Goal: Information Seeking & Learning: Compare options

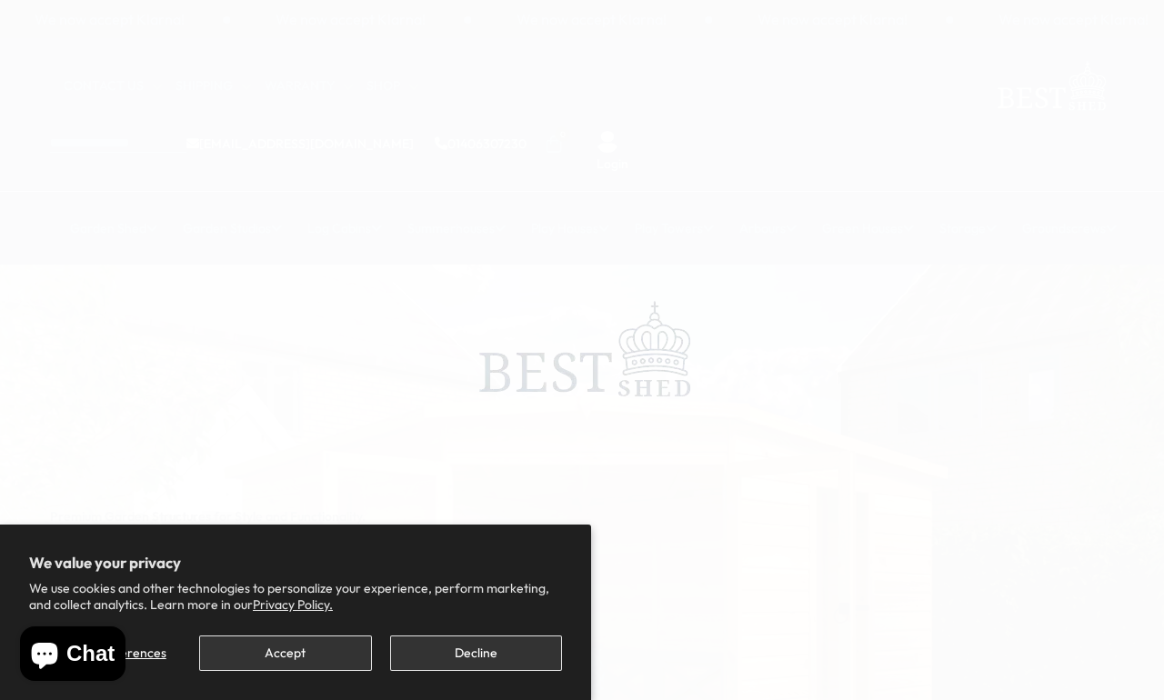
scroll to position [8, 0]
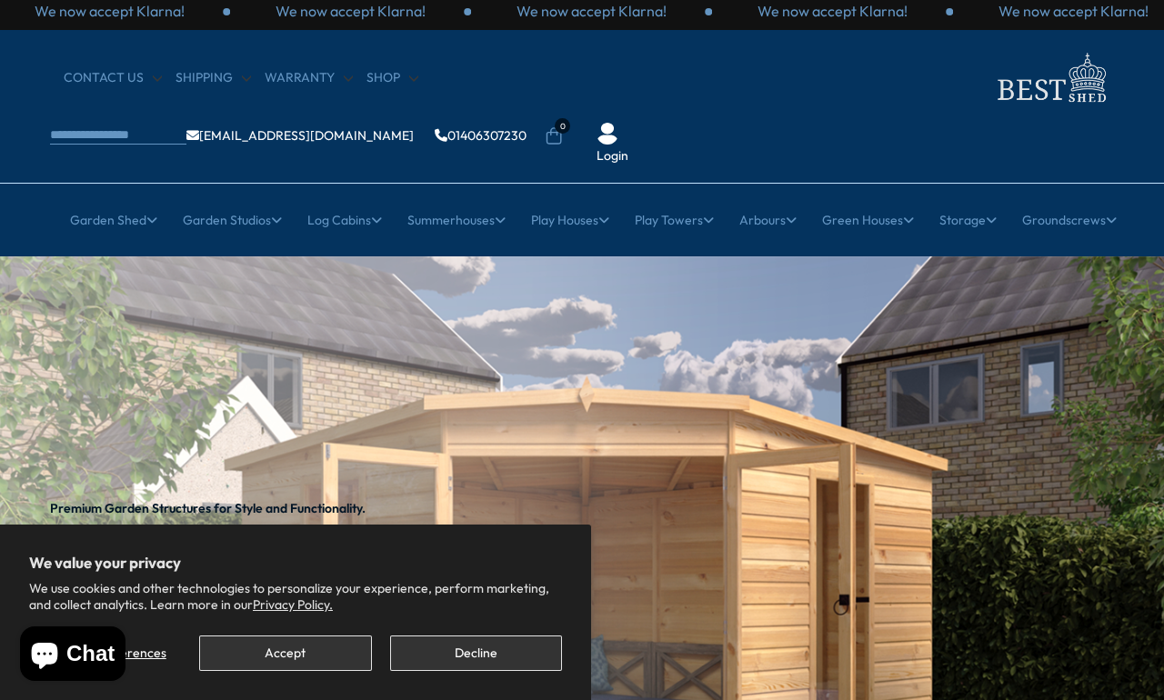
click at [298, 654] on button "Accept" at bounding box center [285, 653] width 172 height 35
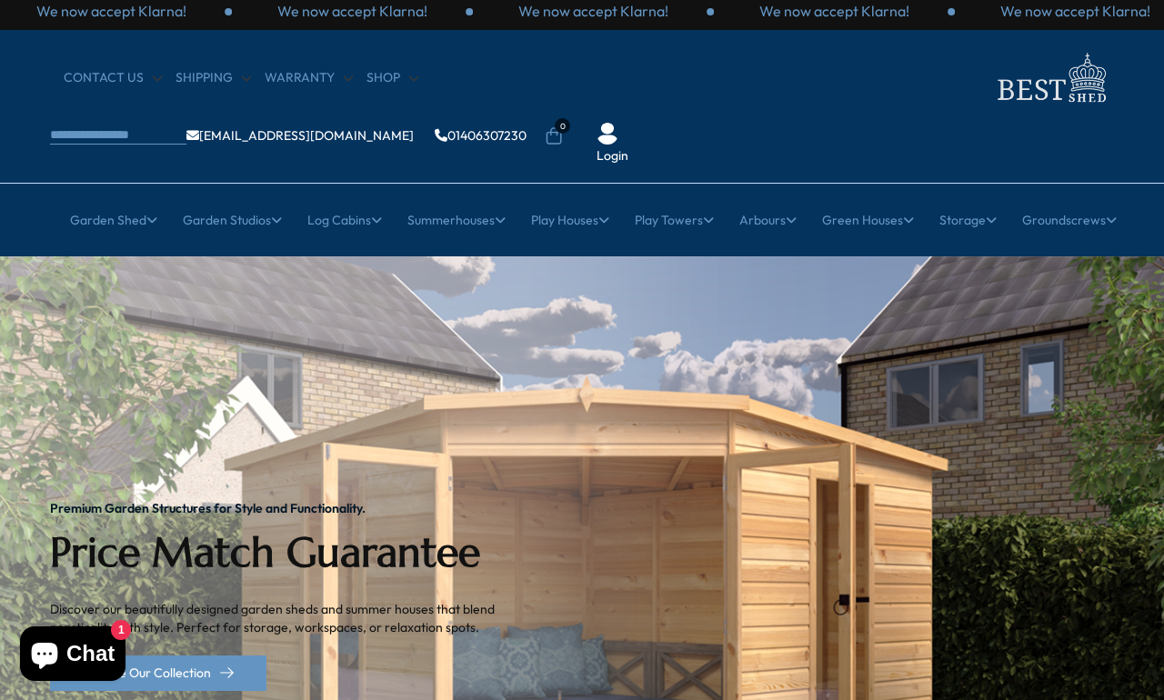
click at [189, 317] on link "All Summerhouses" at bounding box center [217, 333] width 108 height 32
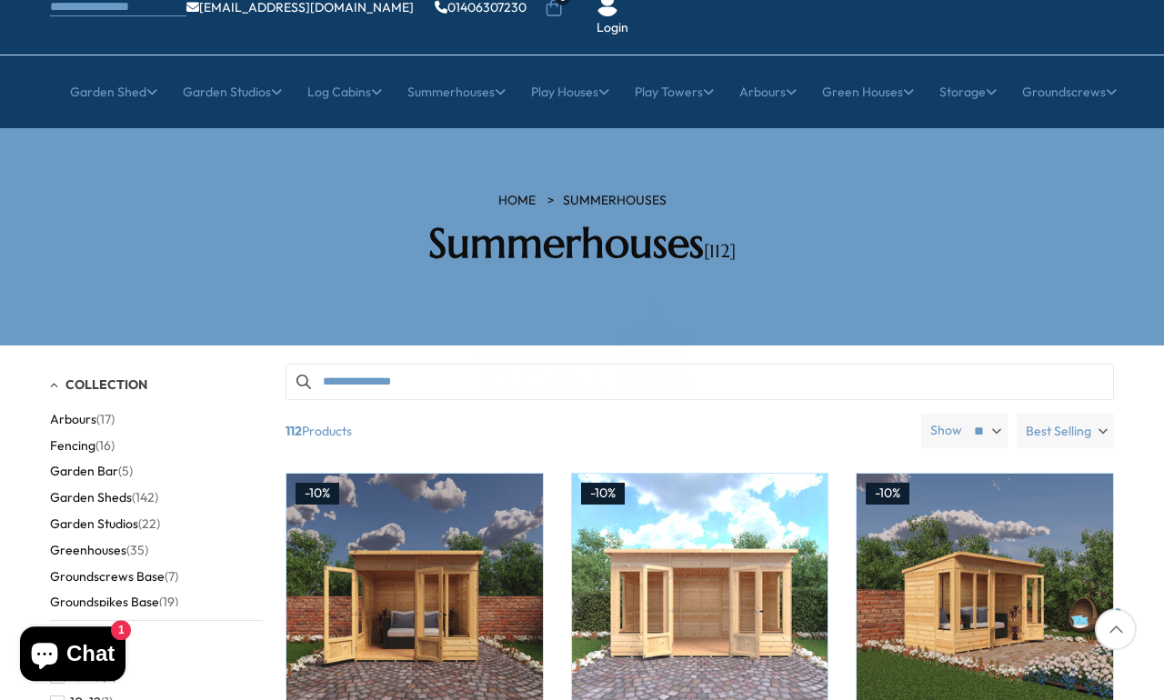
scroll to position [203, 0]
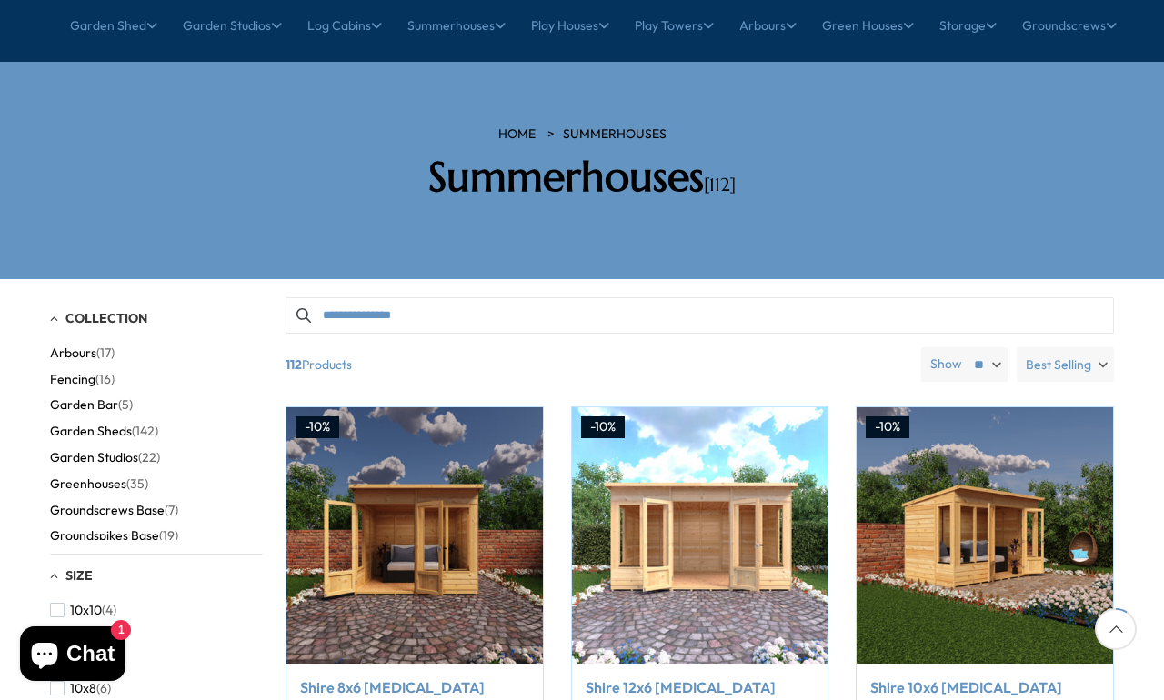
click at [1103, 347] on label "Best Selling" at bounding box center [1065, 364] width 97 height 35
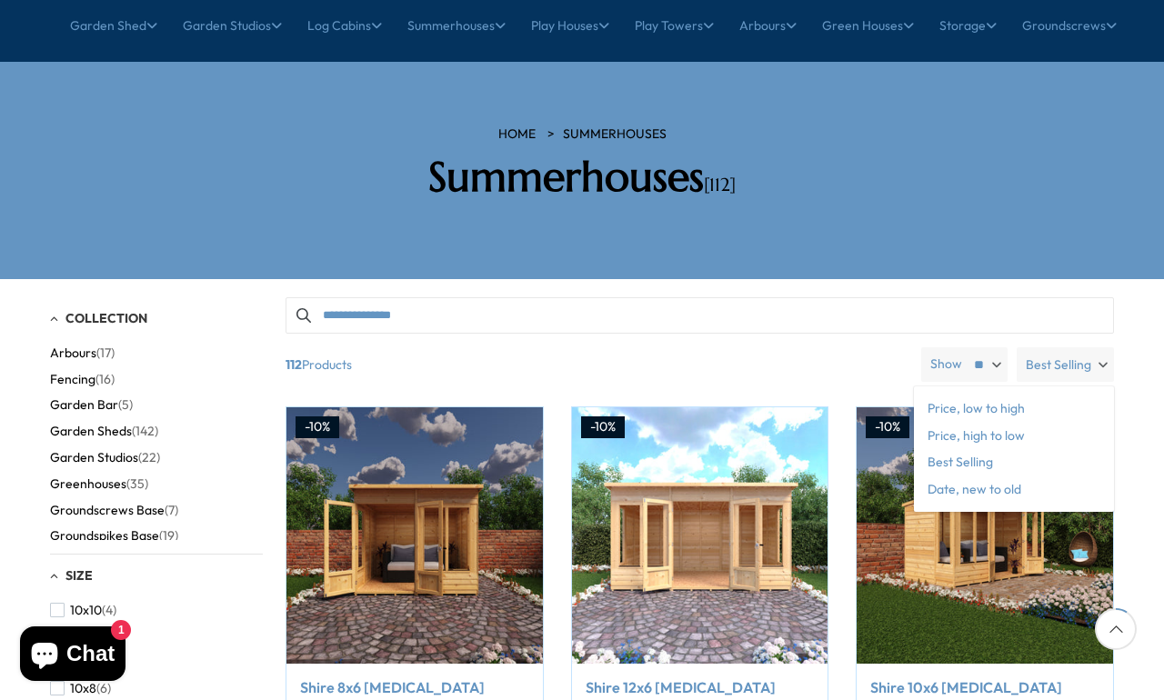
click at [1039, 396] on span "Price, low to high" at bounding box center [1014, 409] width 200 height 27
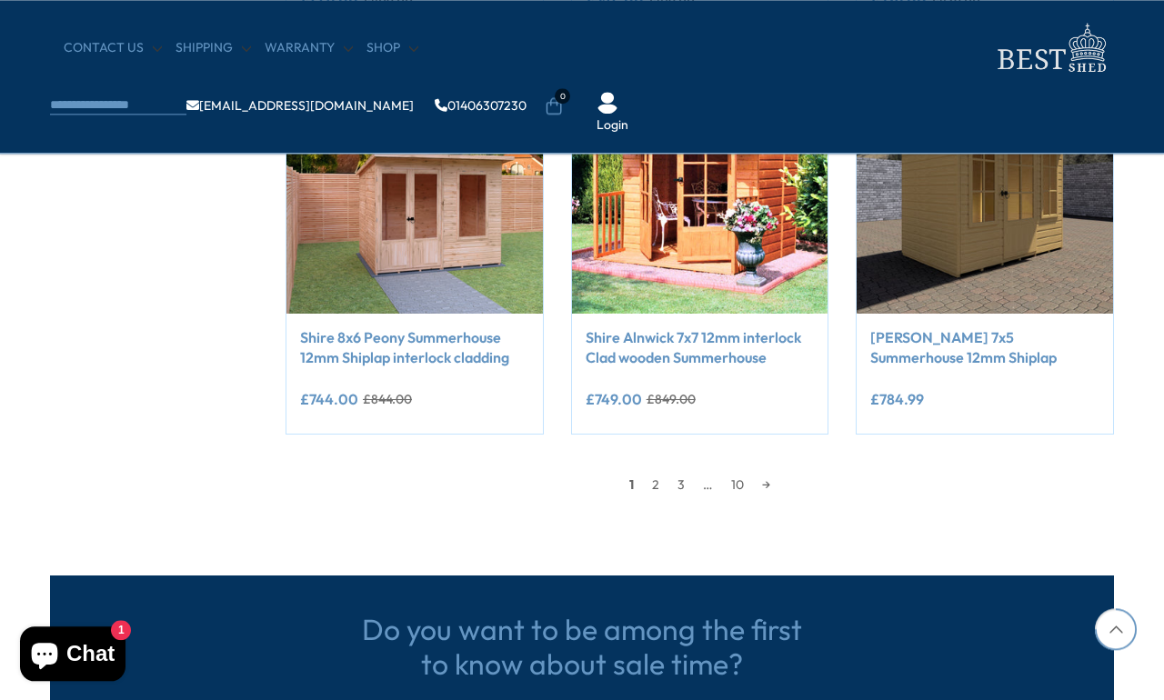
scroll to position [1602, 0]
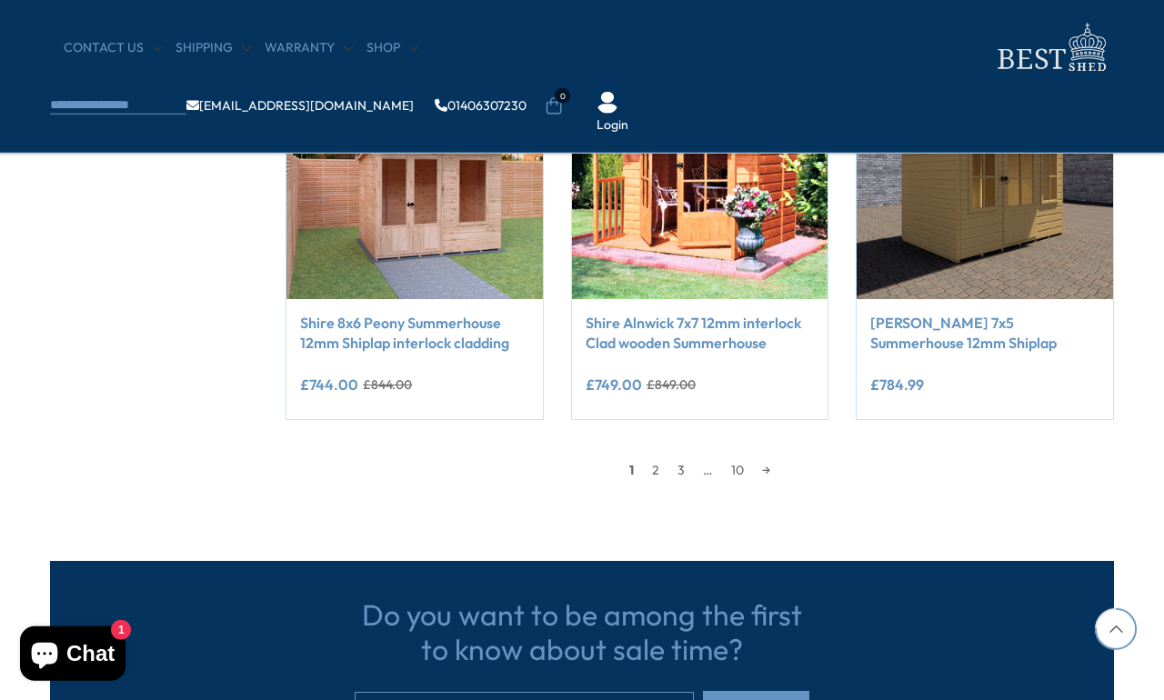
click at [651, 468] on link "2" at bounding box center [655, 470] width 25 height 27
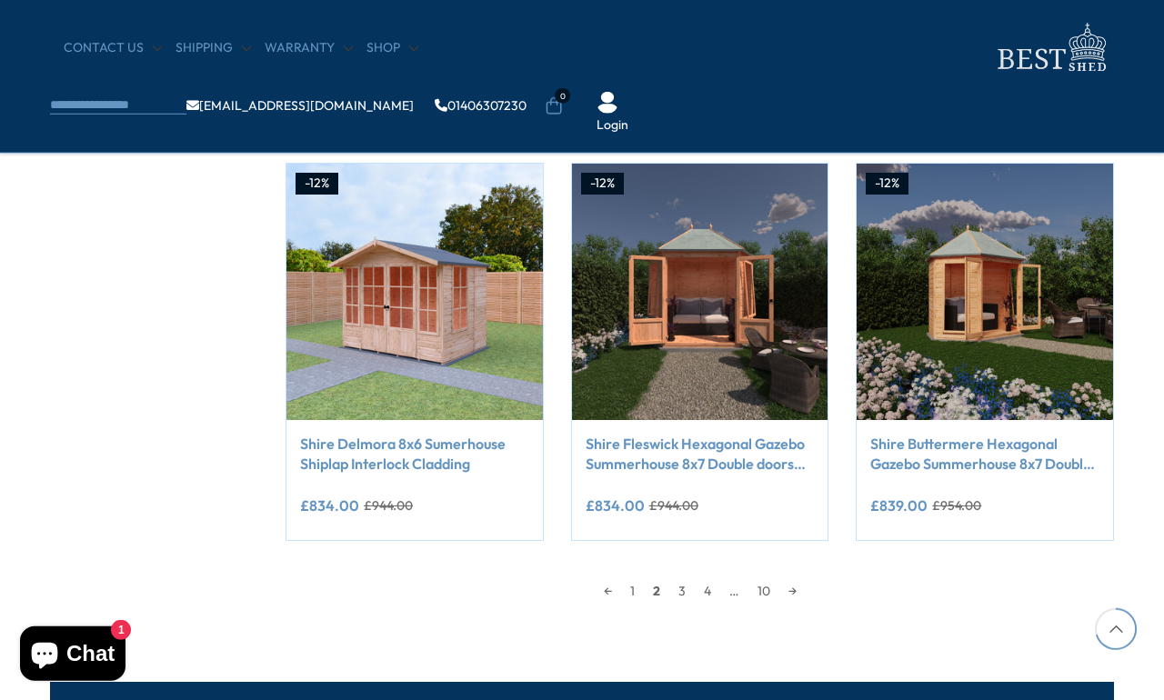
scroll to position [1481, 0]
click at [669, 589] on link "3" at bounding box center [681, 591] width 25 height 27
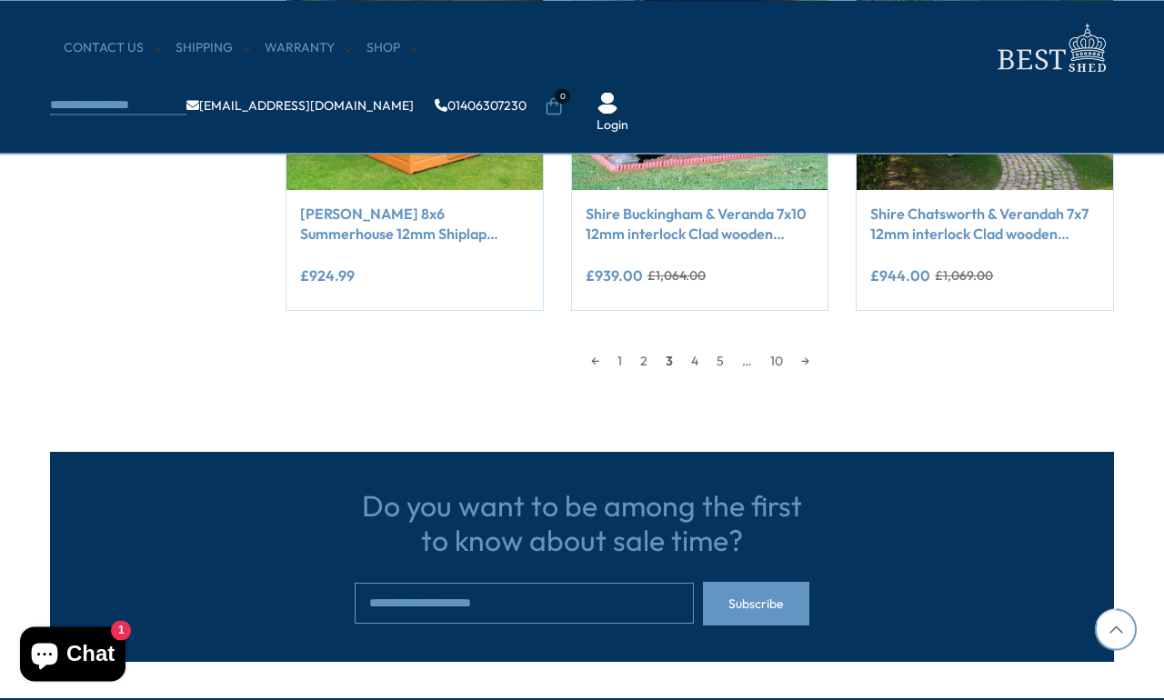
scroll to position [1762, 0]
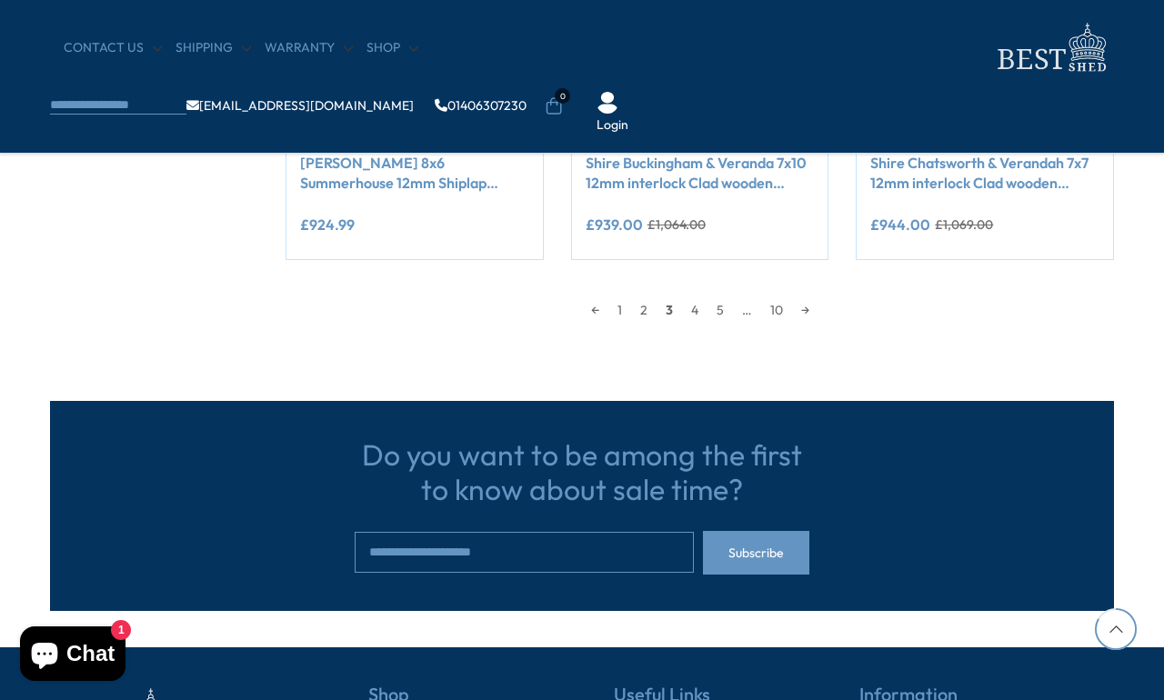
click at [698, 307] on link "4" at bounding box center [694, 310] width 25 height 27
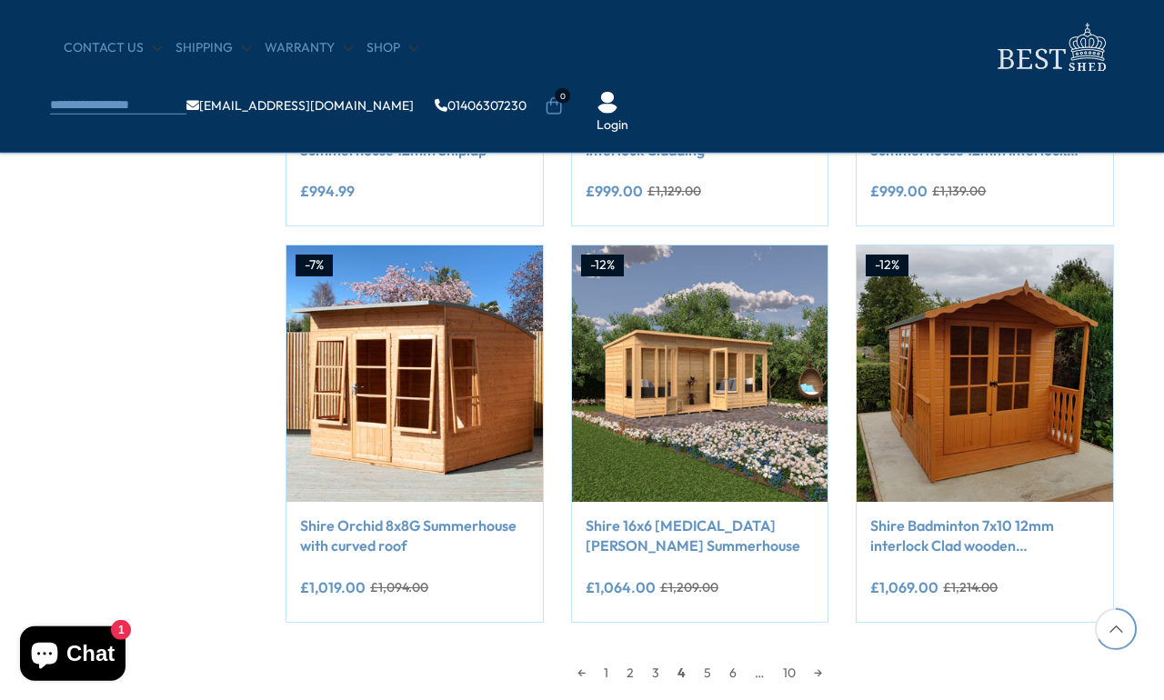
scroll to position [1400, 0]
click at [702, 667] on link "5" at bounding box center [707, 672] width 25 height 27
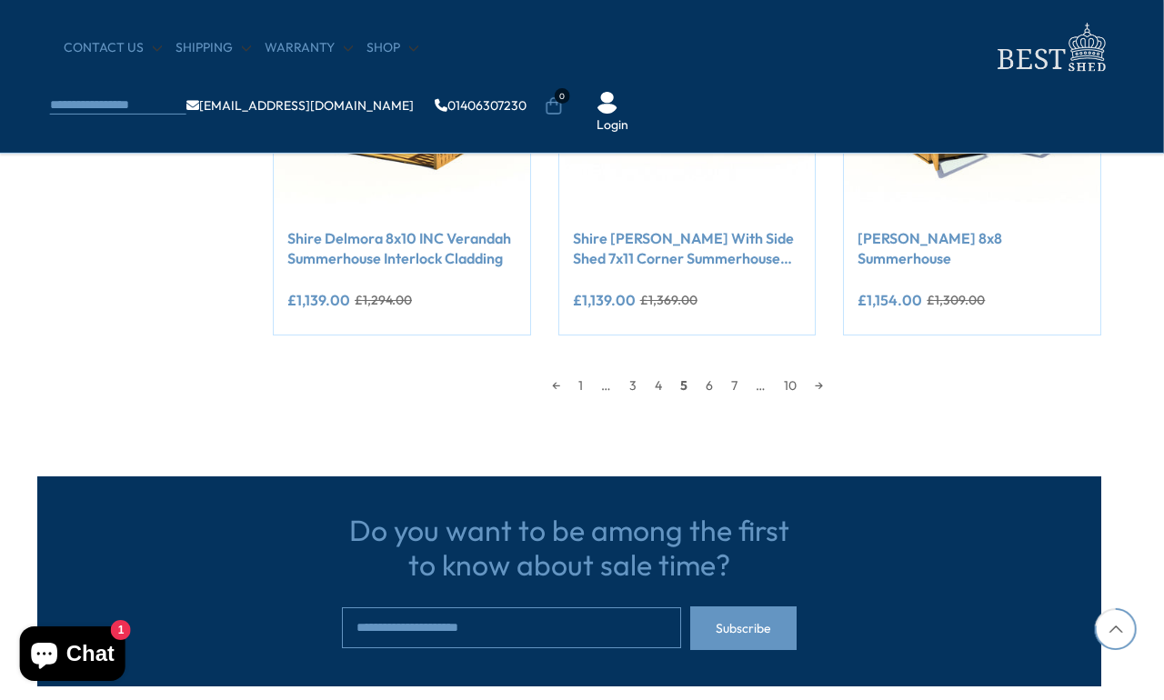
scroll to position [1691, 14]
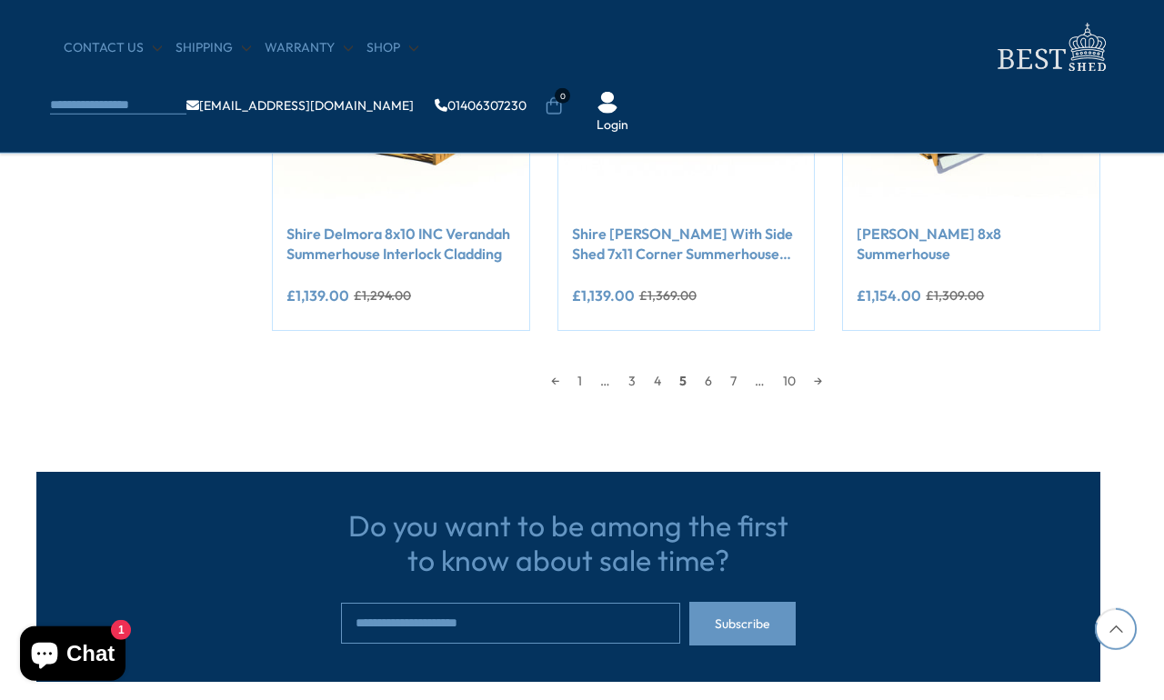
click at [701, 368] on link "6" at bounding box center [708, 380] width 25 height 27
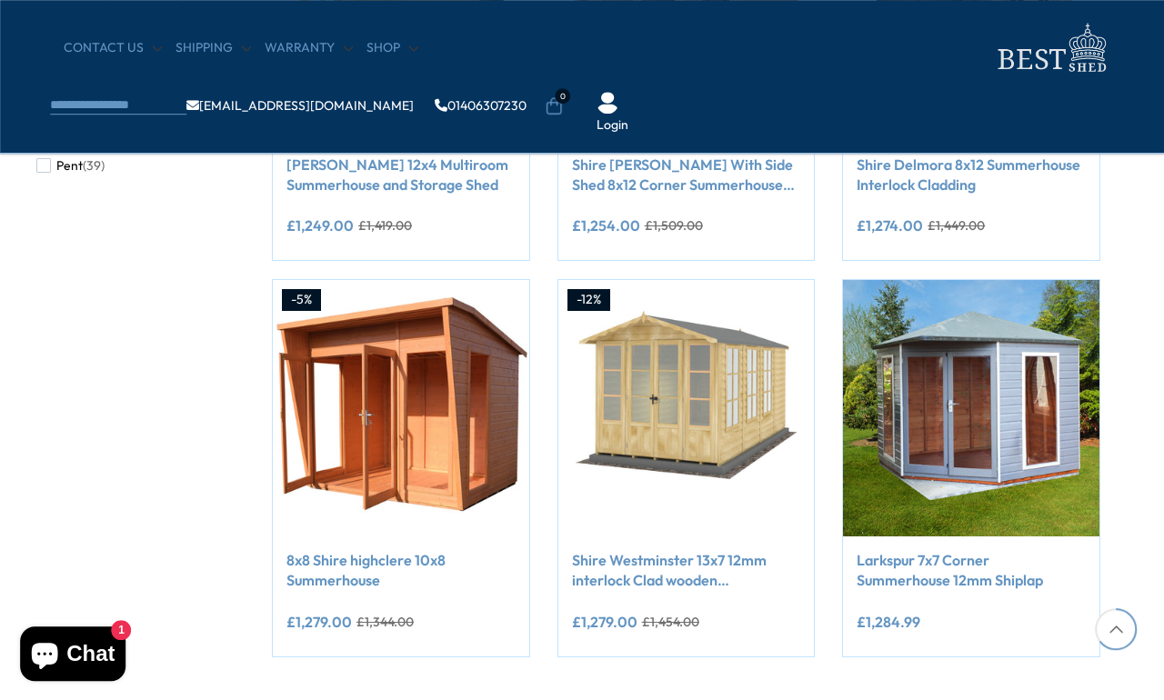
scroll to position [1364, 14]
click at [704, 695] on link "7" at bounding box center [708, 707] width 25 height 27
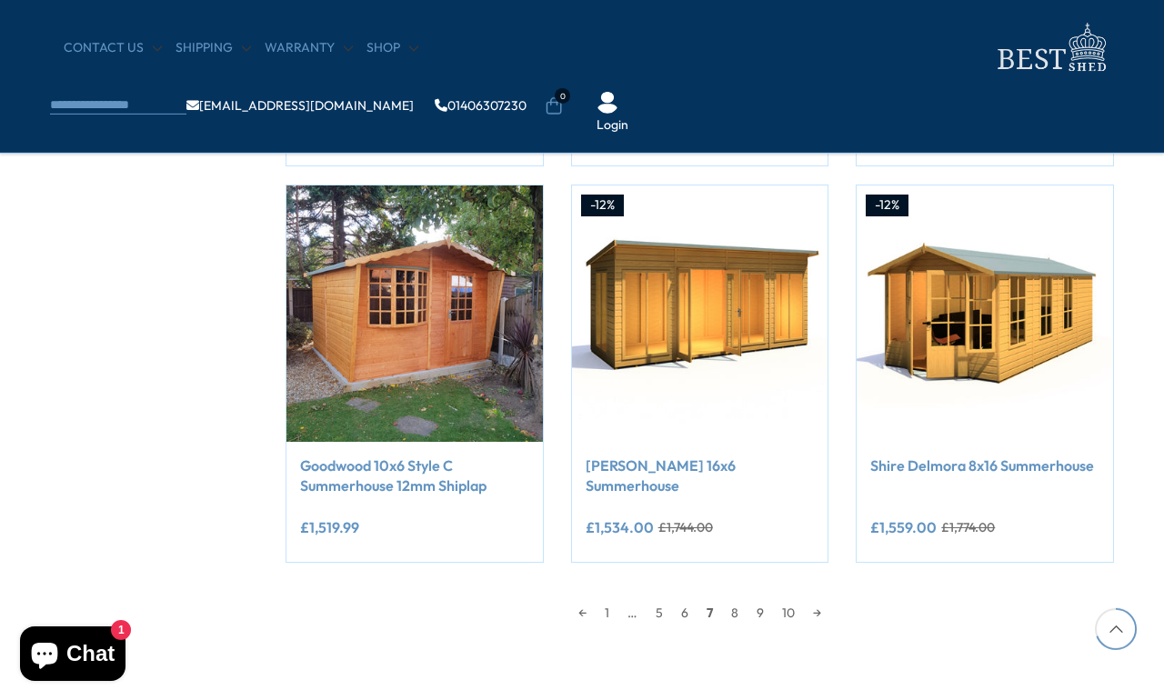
scroll to position [1462, 0]
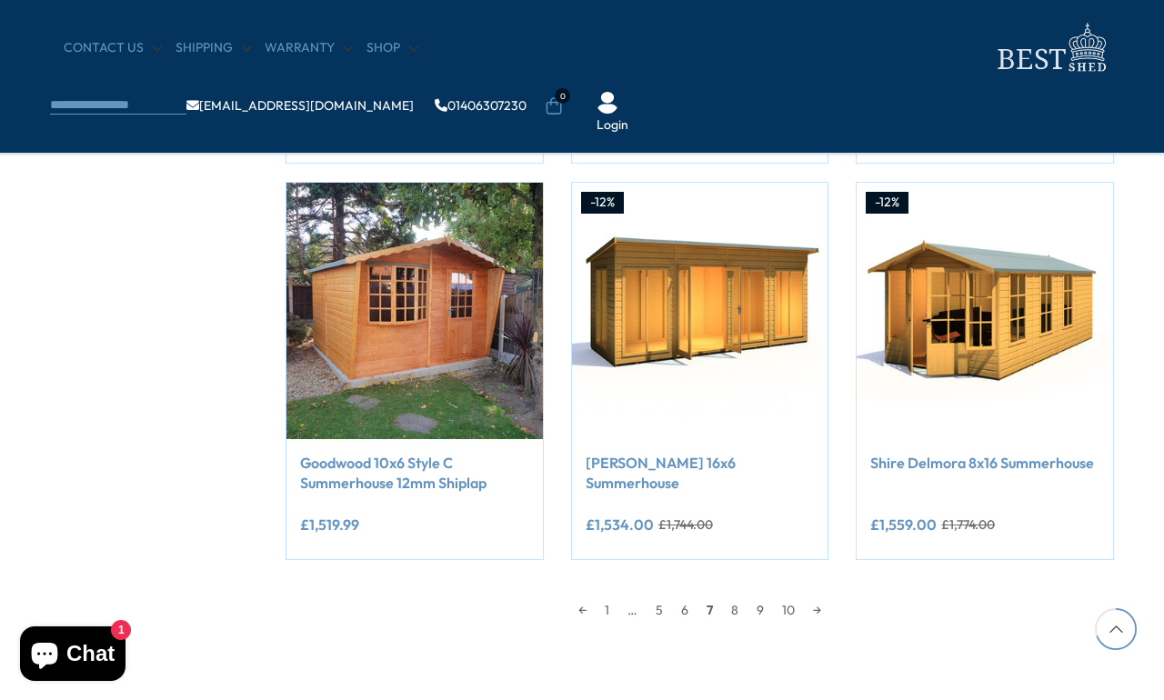
click at [731, 607] on link "8" at bounding box center [734, 610] width 25 height 27
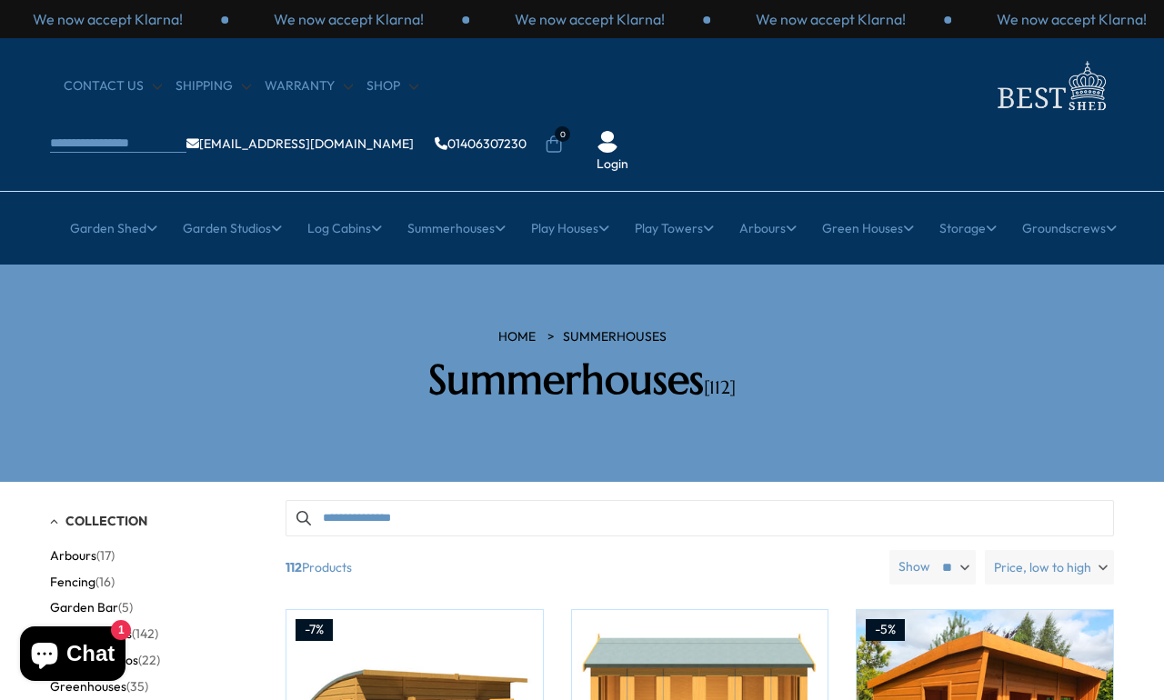
click at [337, 206] on link "Log Cabins" at bounding box center [344, 228] width 75 height 45
click at [209, 325] on link "All Cabins" at bounding box center [217, 341] width 58 height 32
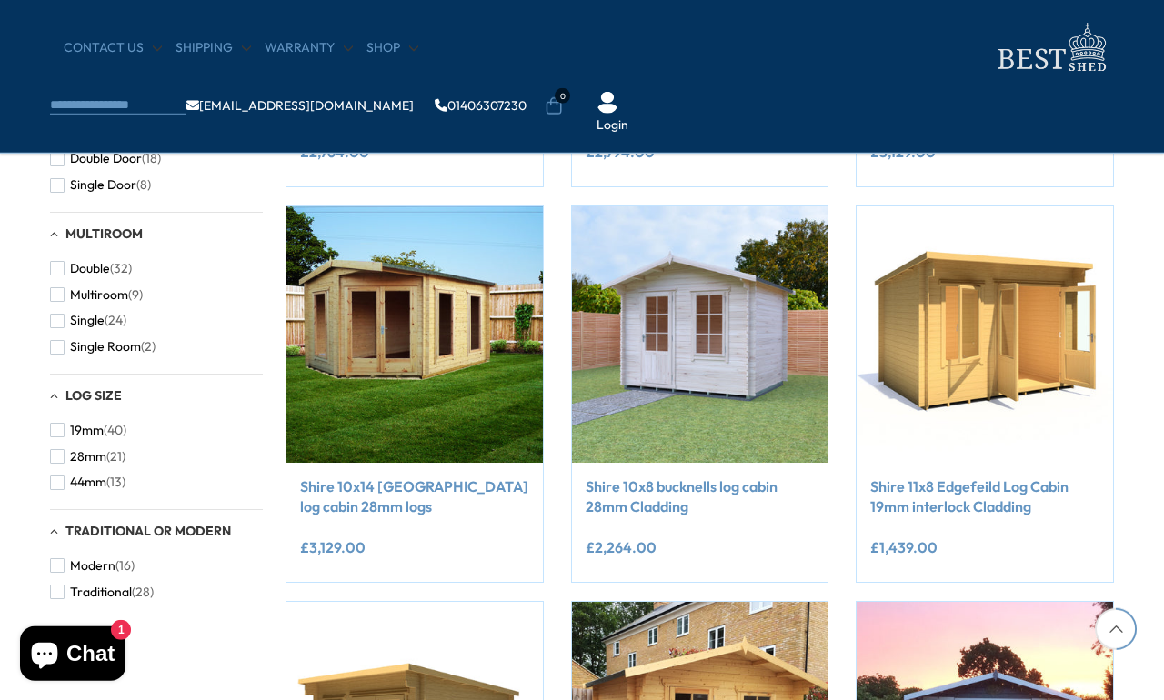
scroll to position [1043, 0]
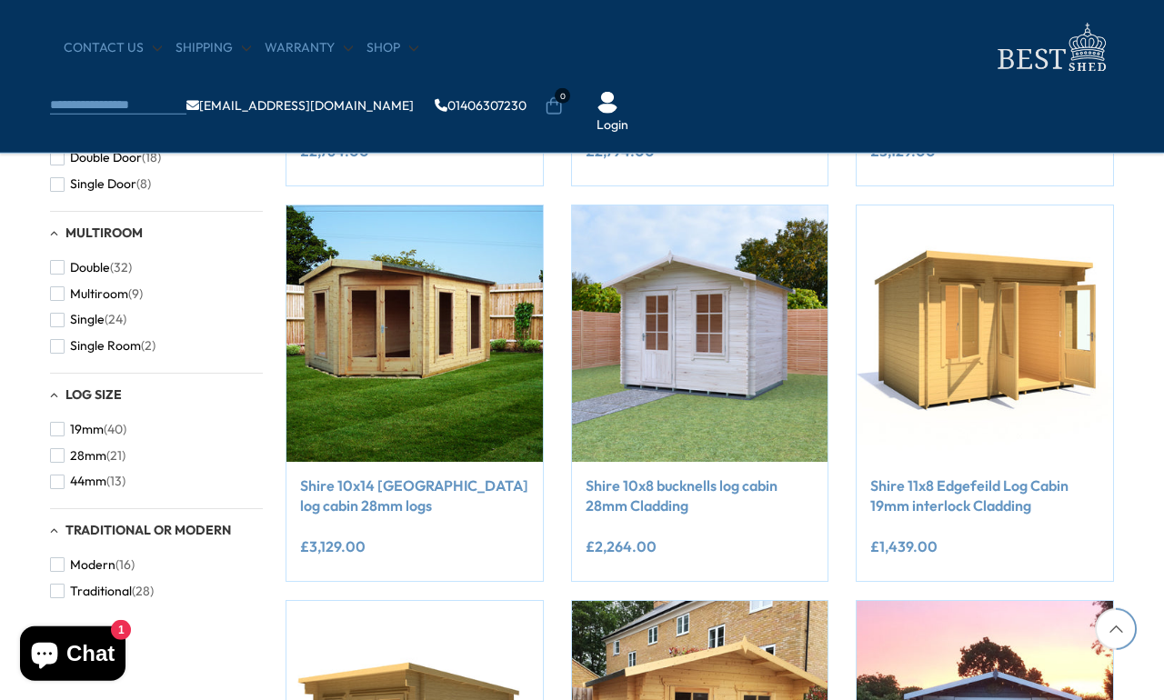
click at [912, 490] on link "Shire 11x8 Edgefeild Log Cabin 19mm interlock Cladding" at bounding box center [984, 496] width 229 height 41
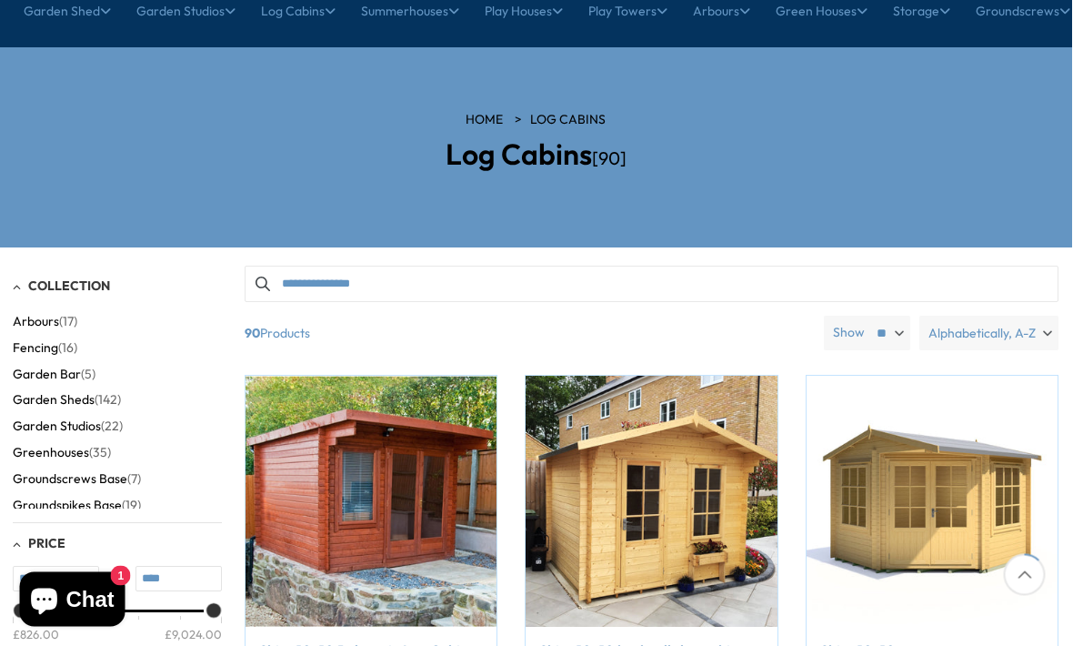
scroll to position [207, 0]
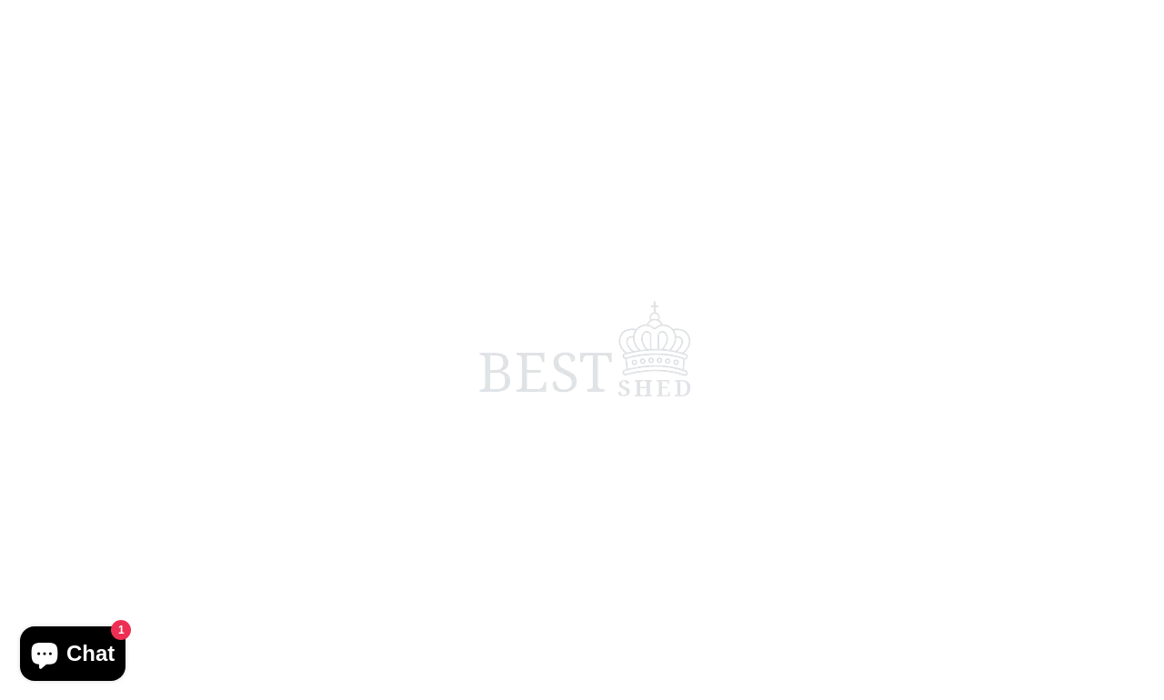
scroll to position [8, 25]
